Goal: Task Accomplishment & Management: Use online tool/utility

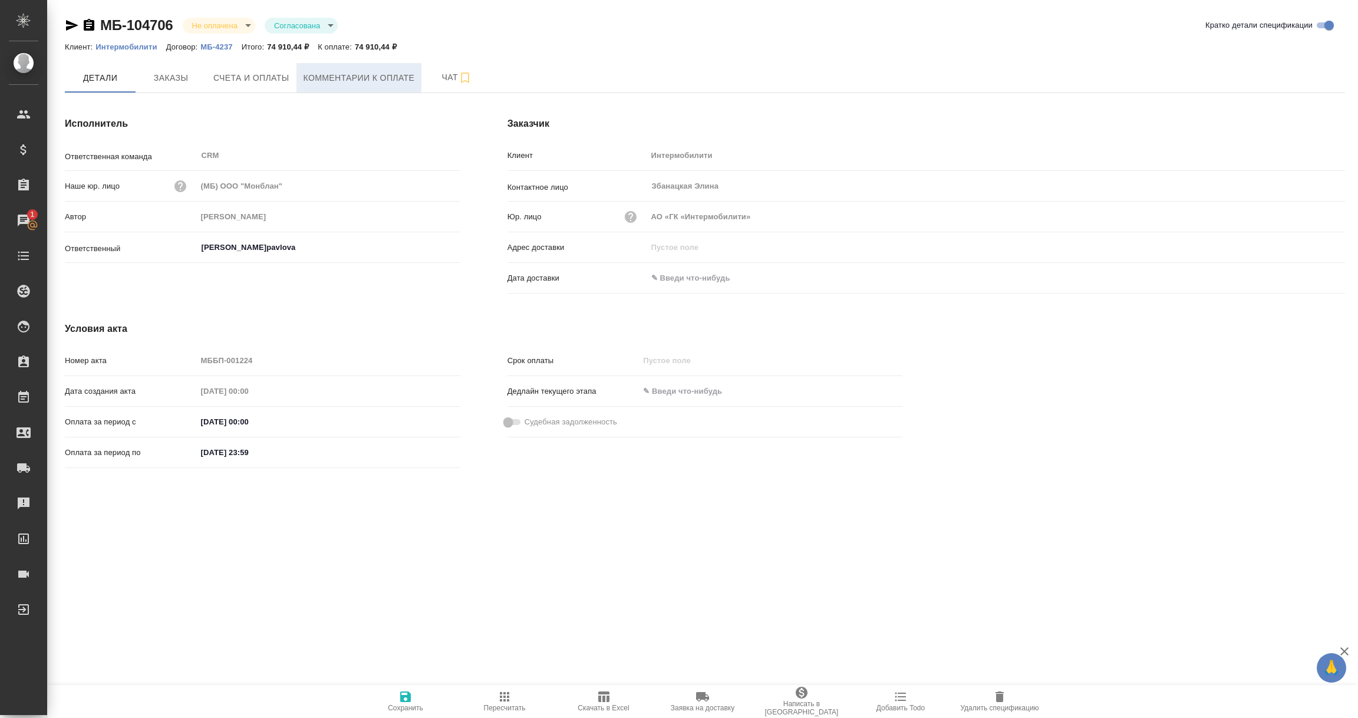
click at [381, 71] on span "Комментарии к оплате" at bounding box center [359, 78] width 111 height 15
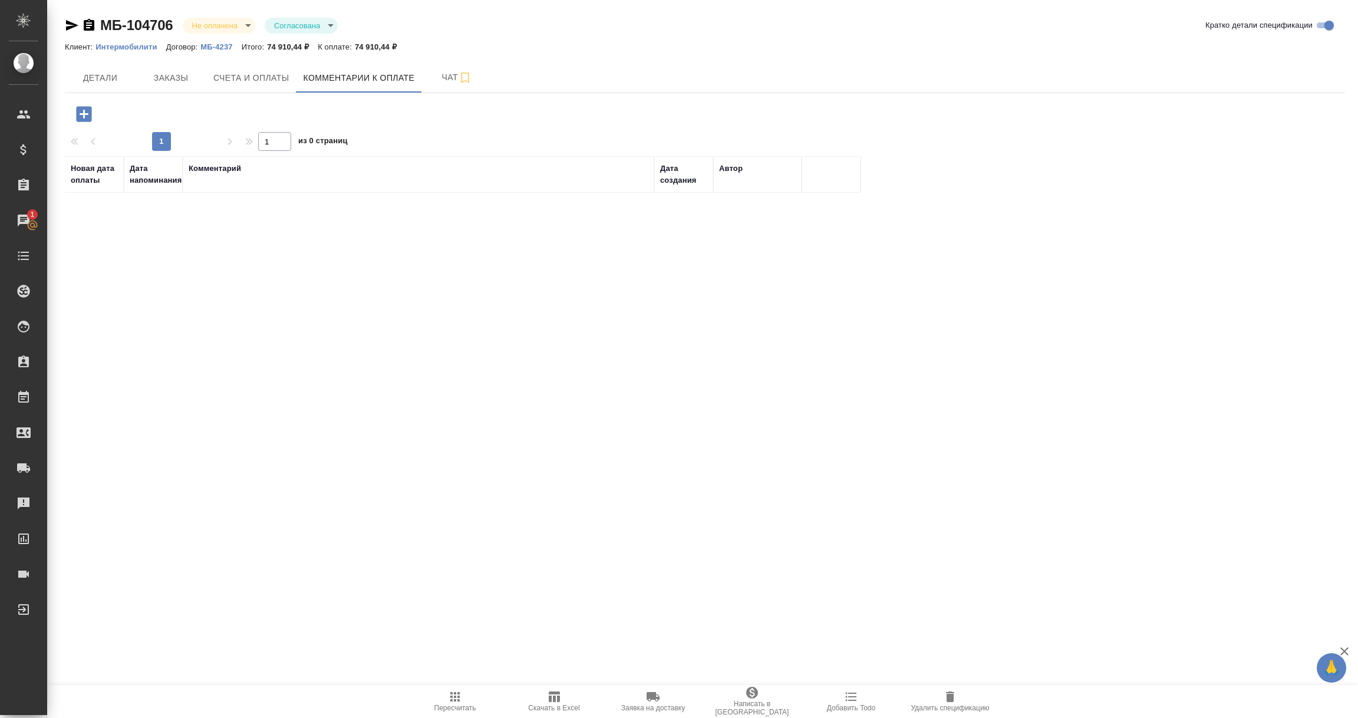
click at [80, 118] on icon "button" at bounding box center [83, 113] width 15 height 15
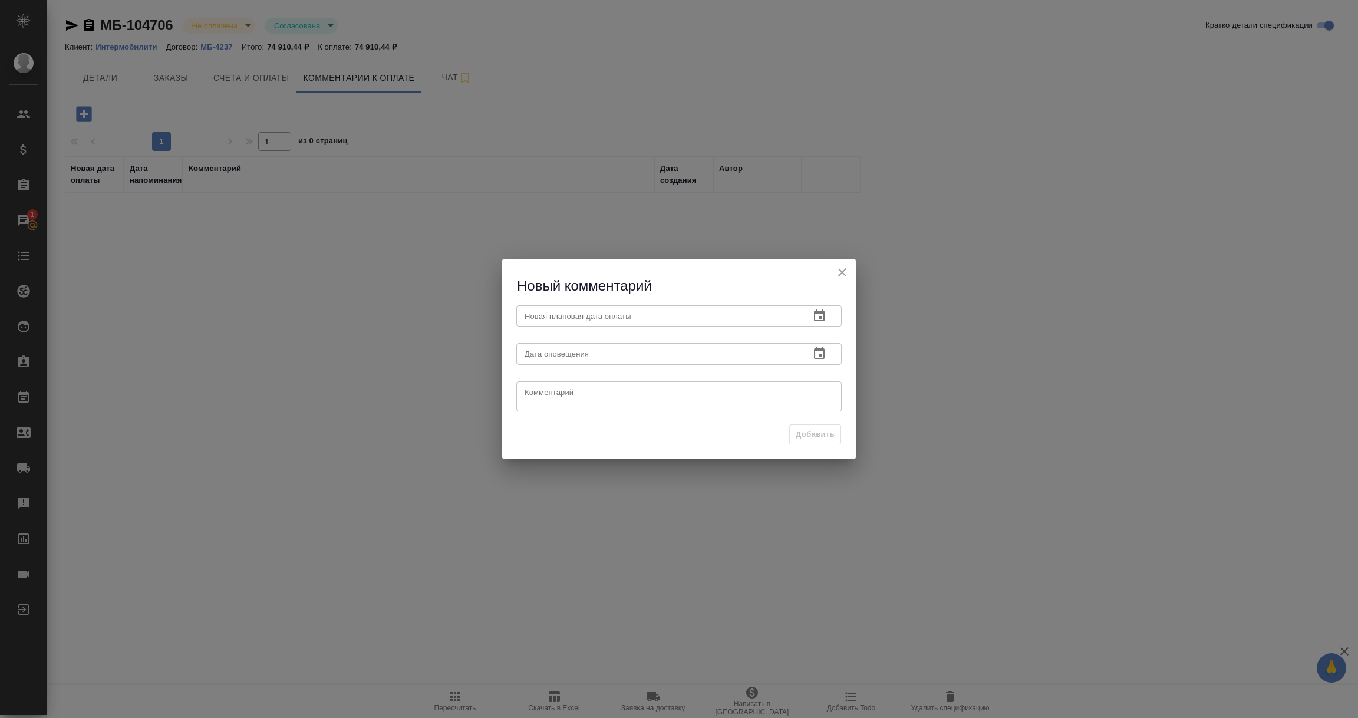
click at [826, 312] on icon "button" at bounding box center [819, 316] width 14 height 14
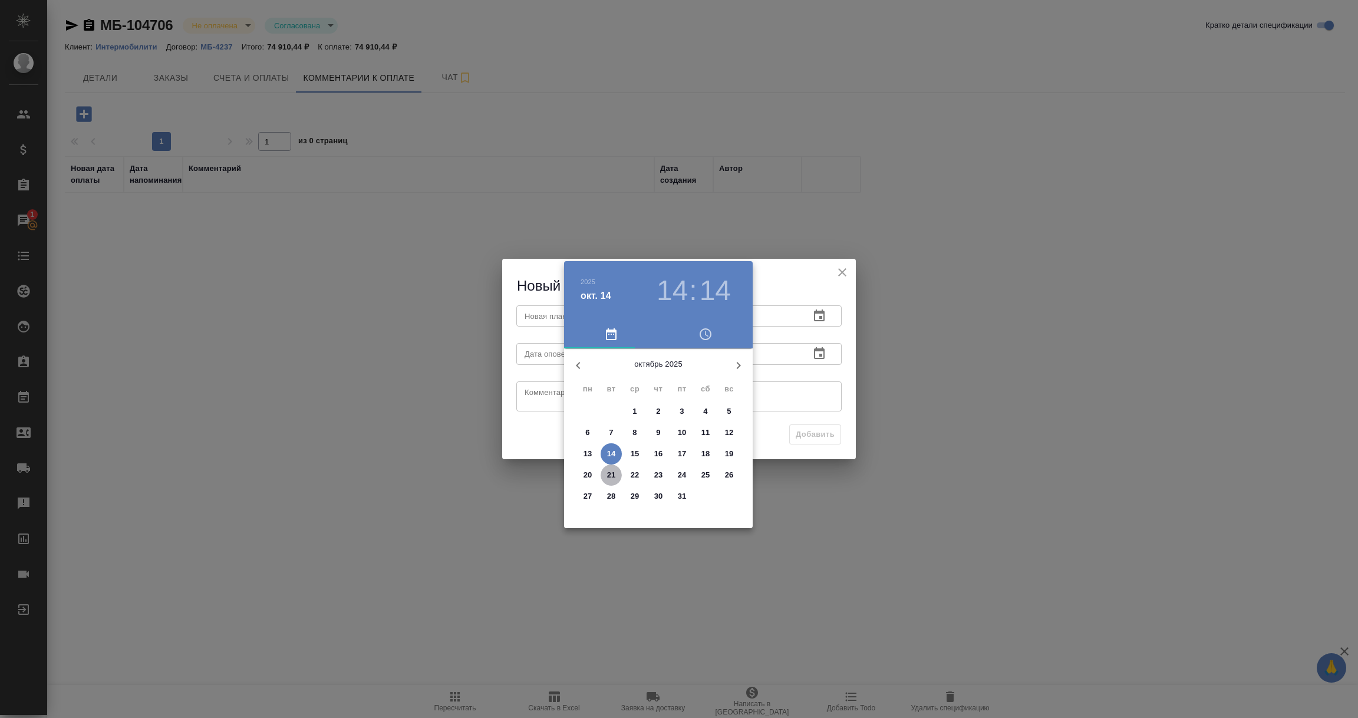
click at [611, 476] on p "21" at bounding box center [611, 475] width 9 height 12
type input "21.10.2025 14:14"
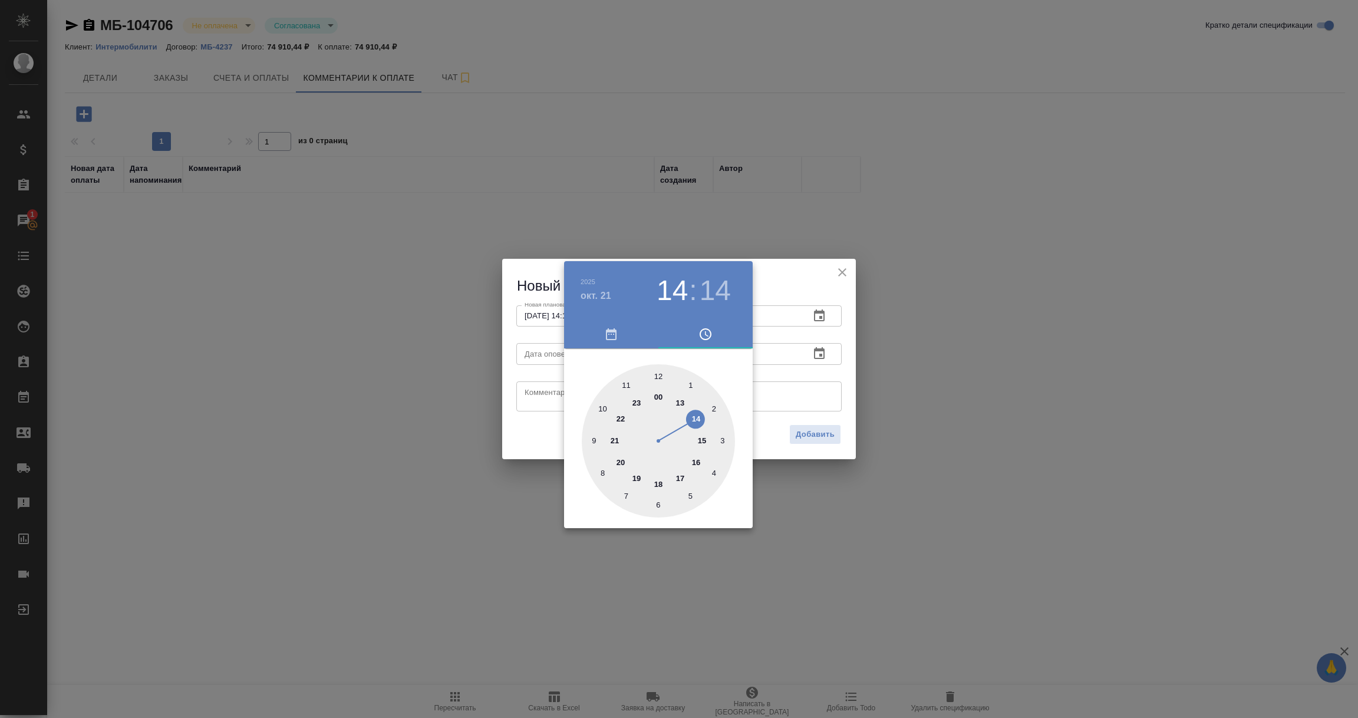
click at [800, 400] on div at bounding box center [679, 359] width 1358 height 718
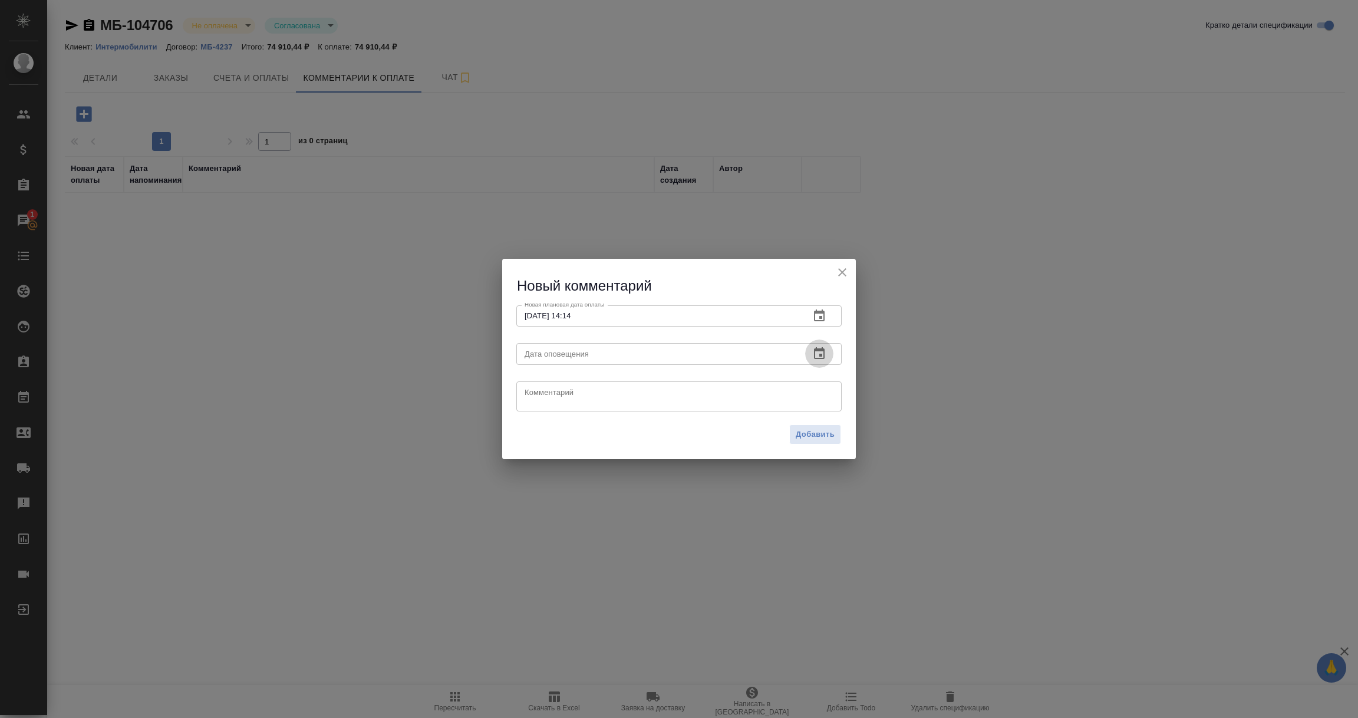
click at [818, 352] on icon "button" at bounding box center [819, 354] width 14 height 14
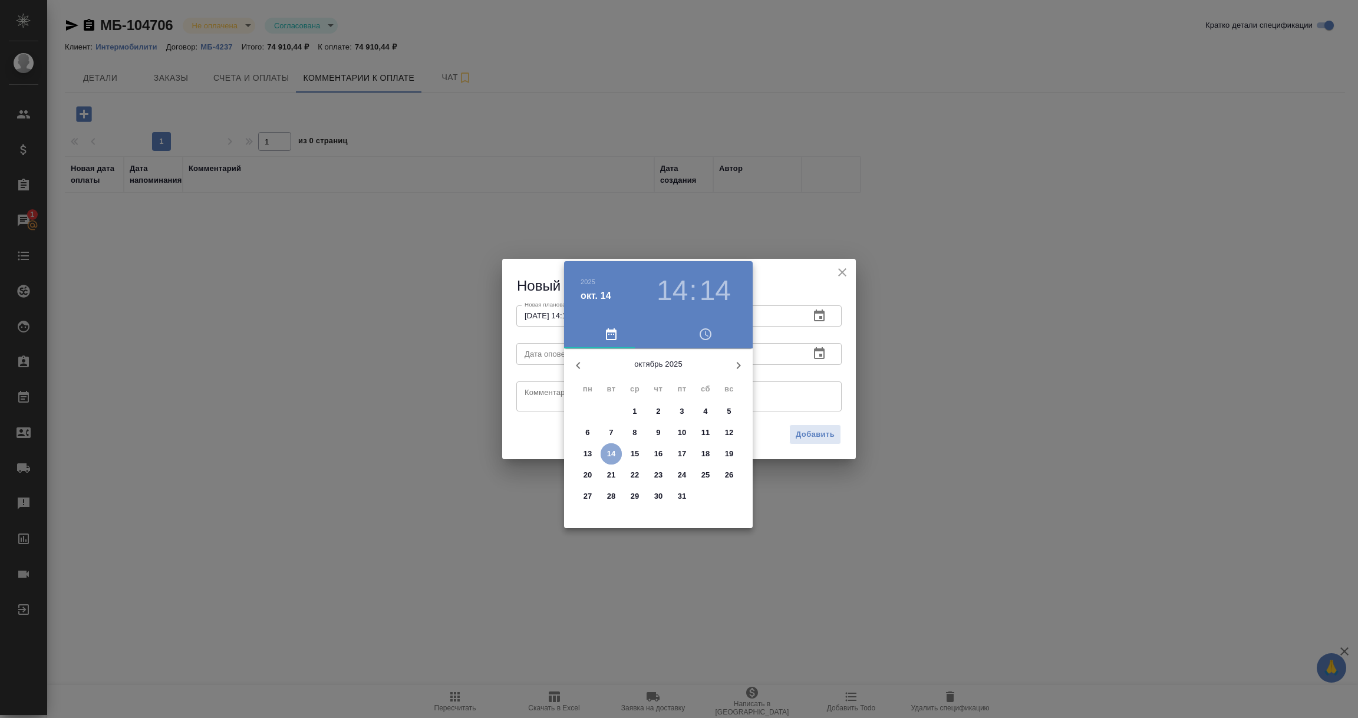
click at [614, 453] on p "14" at bounding box center [611, 454] width 9 height 12
type input "14.10.2025 14:14"
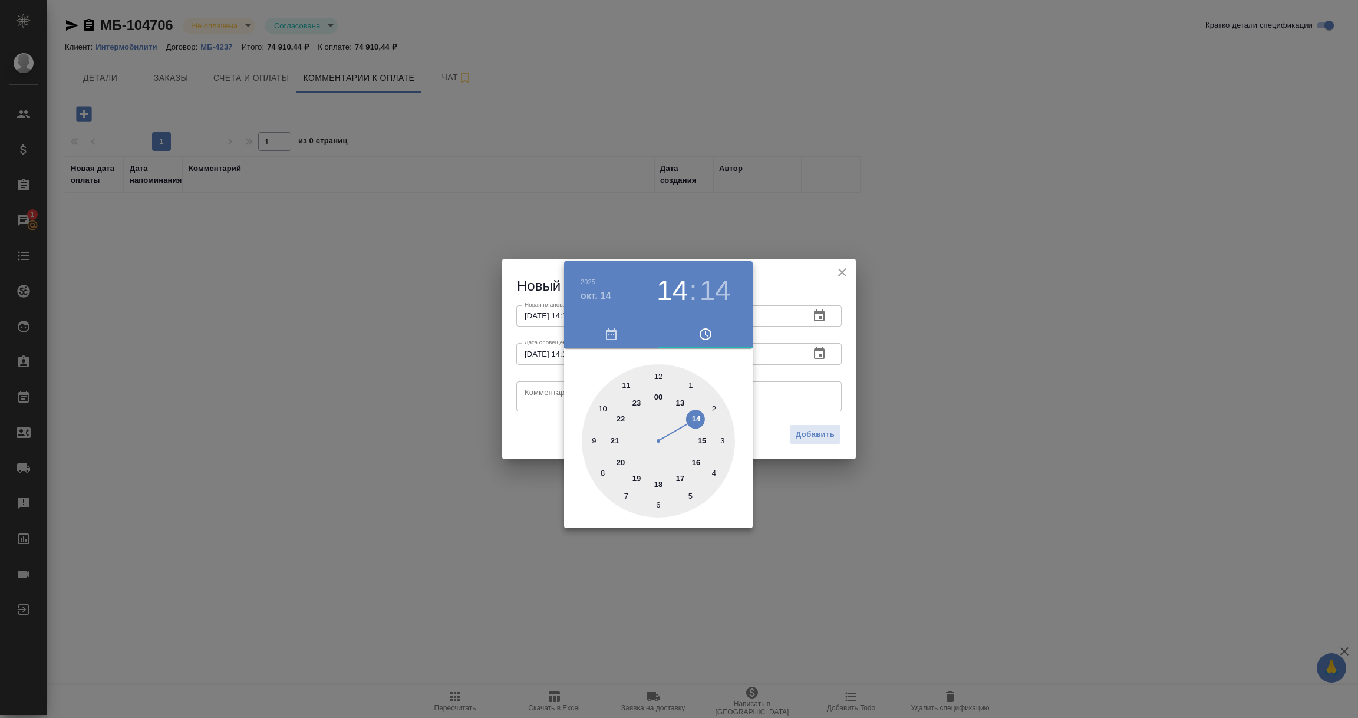
click at [543, 402] on div at bounding box center [679, 359] width 1358 height 718
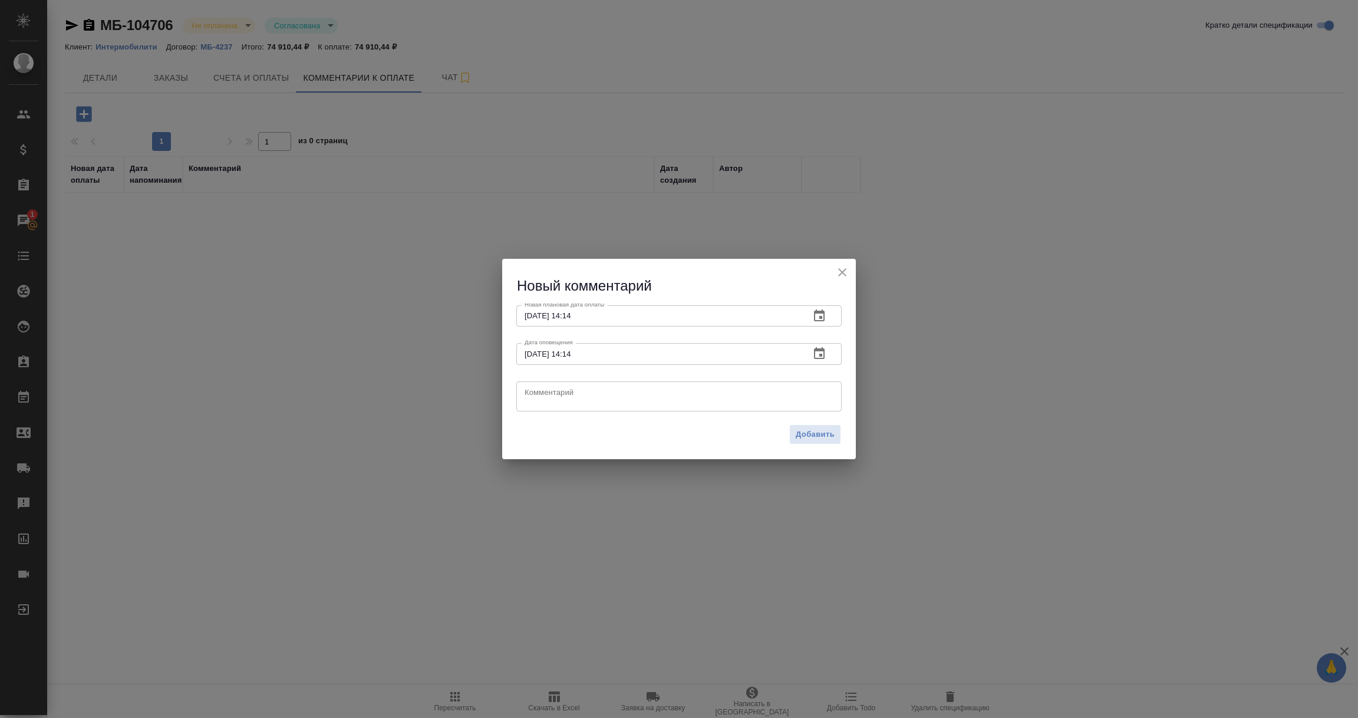
click at [543, 402] on textarea at bounding box center [679, 396] width 309 height 18
type textarea "Клиент: дата оплаты 20.10."
click at [809, 433] on span "Добавить" at bounding box center [815, 435] width 39 height 14
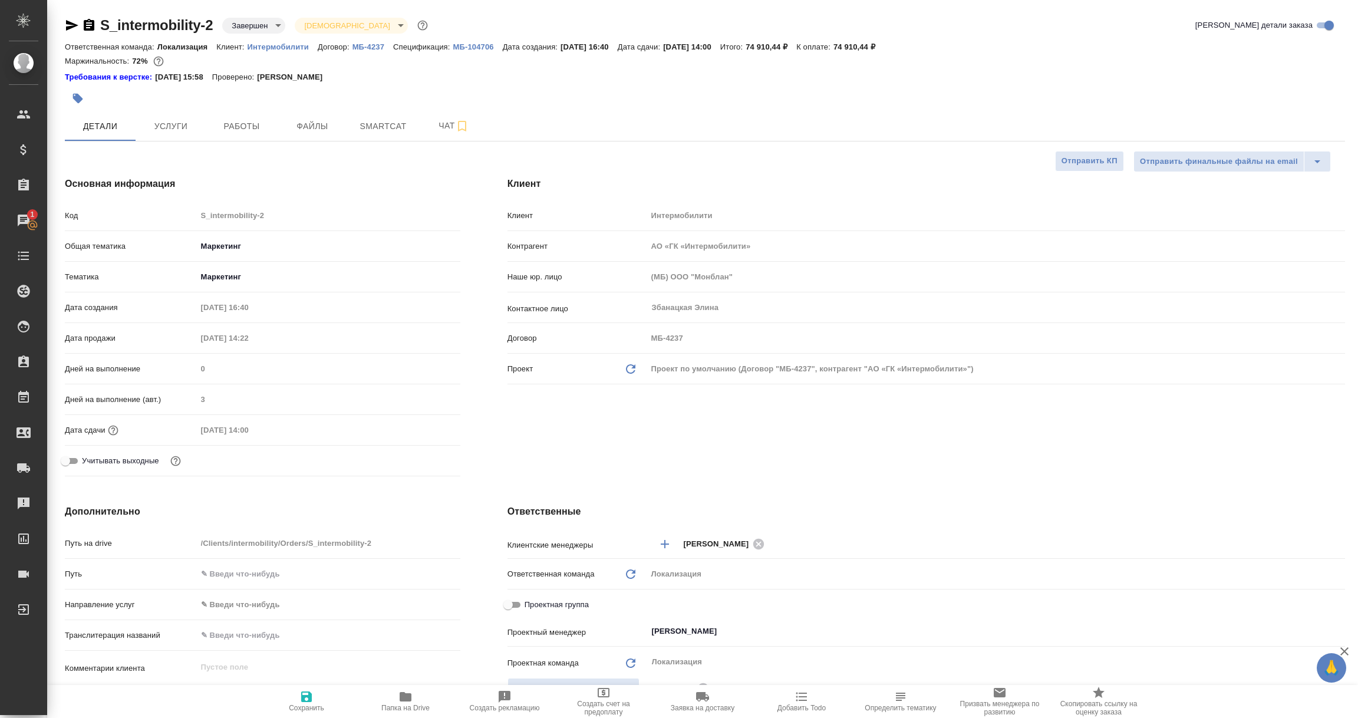
select select "RU"
